Goal: Information Seeking & Learning: Learn about a topic

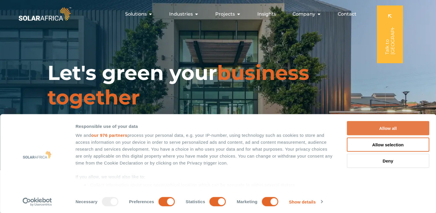
click at [410, 130] on button "Allow all" at bounding box center [388, 128] width 83 height 14
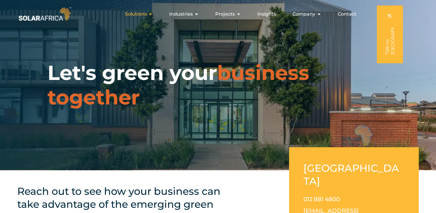
click at [142, 14] on span "Solutions" at bounding box center [136, 14] width 22 height 7
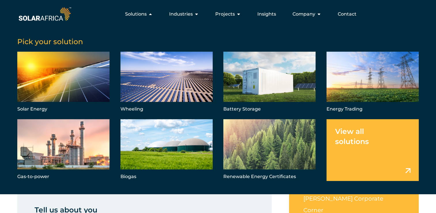
scroll to position [40, 0]
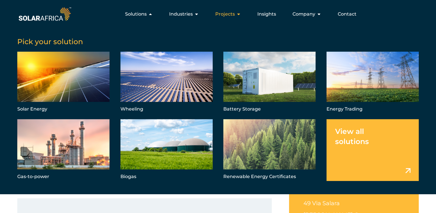
click at [225, 15] on span "Projects" at bounding box center [225, 14] width 20 height 7
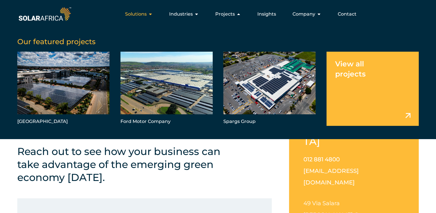
click at [153, 14] on icon "Menu" at bounding box center [150, 14] width 5 height 5
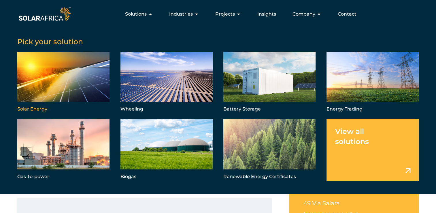
click at [43, 71] on link "Menu" at bounding box center [63, 83] width 92 height 62
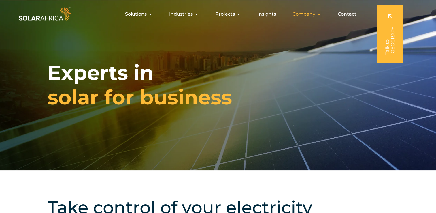
click at [314, 12] on span "Company" at bounding box center [304, 14] width 23 height 7
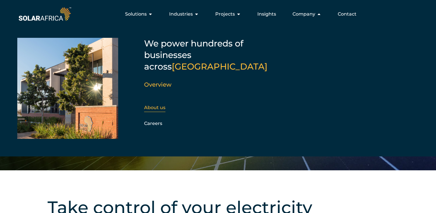
click at [146, 105] on link "About us" at bounding box center [154, 107] width 21 height 5
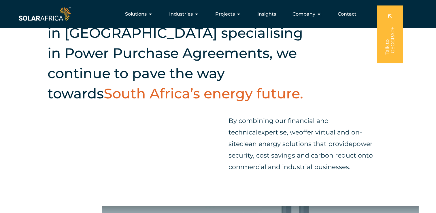
scroll to position [184, 0]
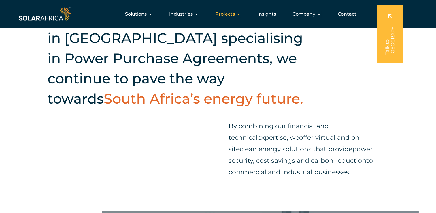
click at [239, 12] on icon "Menu" at bounding box center [239, 14] width 5 height 5
